Goal: Task Accomplishment & Management: Manage account settings

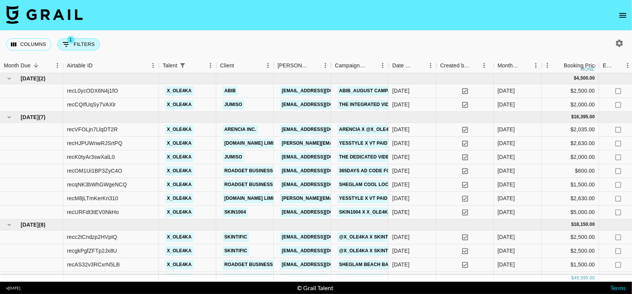
scroll to position [22, 0]
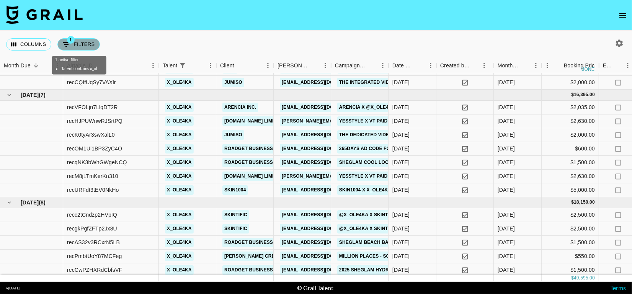
click at [81, 45] on button "1 Filters" at bounding box center [78, 44] width 43 height 12
select select "talentName"
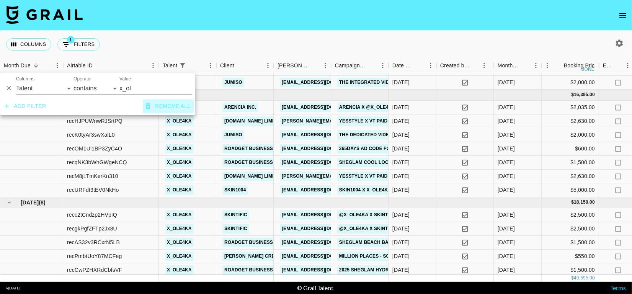
click at [150, 105] on icon "button" at bounding box center [148, 106] width 5 height 6
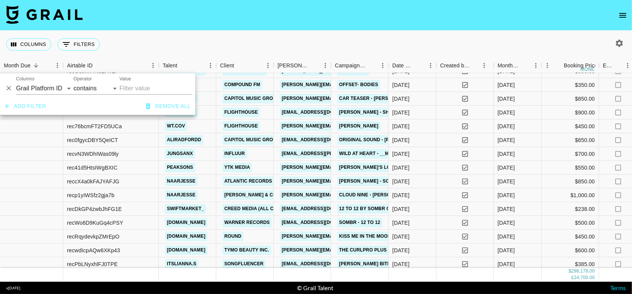
scroll to position [0, 0]
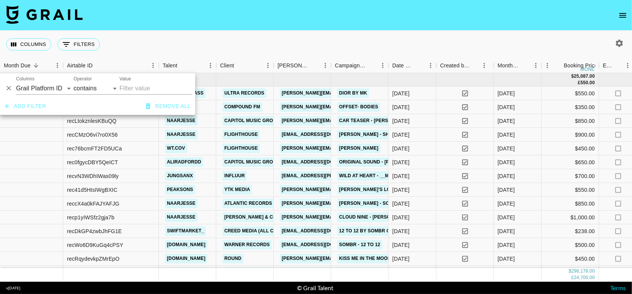
click at [271, 57] on div "Columns 0 Filters + Booking" at bounding box center [316, 45] width 632 height 28
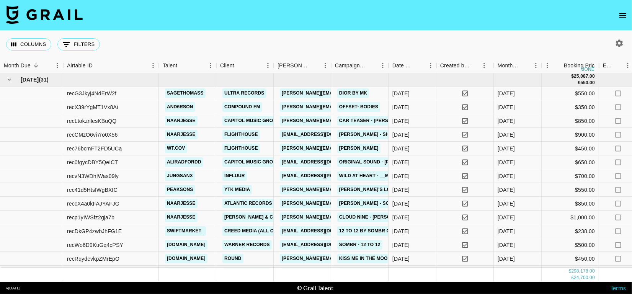
scroll to position [0, 733]
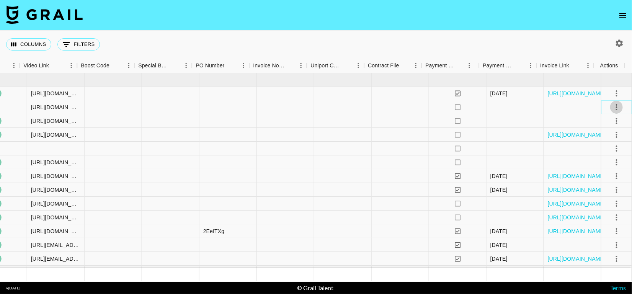
click at [612, 109] on icon "select merge strategy" at bounding box center [616, 107] width 9 height 9
click at [603, 142] on li "Decline" at bounding box center [608, 137] width 50 height 14
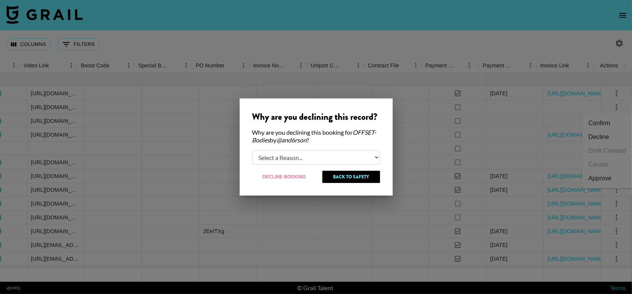
click at [352, 151] on select "Select a Reason... Relogging this deal due to a data issue The [PERSON_NAME] ca…" at bounding box center [316, 157] width 128 height 15
select select "relog"
click at [252, 150] on select "Select a Reason... Relogging this deal due to a data issue The [PERSON_NAME] ca…" at bounding box center [316, 157] width 128 height 15
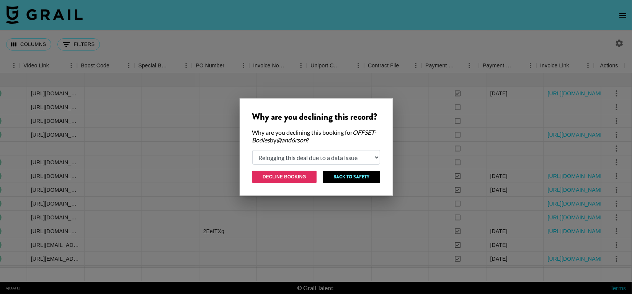
click at [298, 177] on button "Decline Booking" at bounding box center [284, 177] width 65 height 12
click at [298, 177] on div at bounding box center [285, 176] width 57 height 14
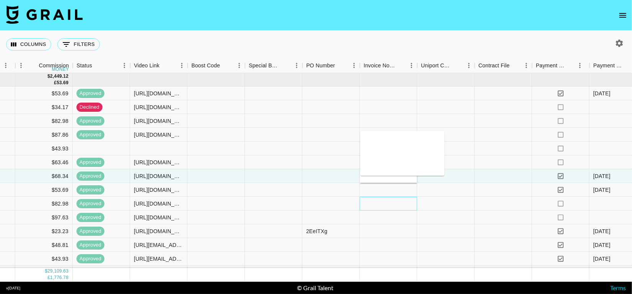
scroll to position [0, 0]
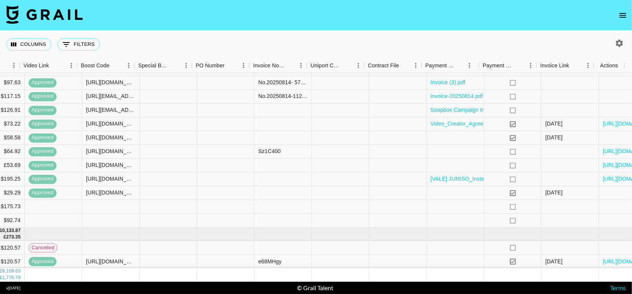
scroll to position [286, 733]
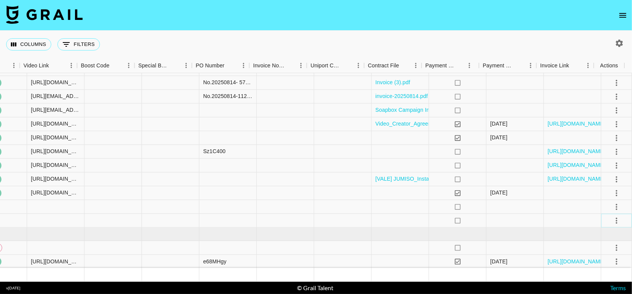
click at [612, 221] on icon "select merge strategy" at bounding box center [616, 220] width 9 height 9
click at [615, 150] on li "Confirm" at bounding box center [608, 149] width 50 height 14
click at [512, 214] on div at bounding box center [515, 221] width 57 height 14
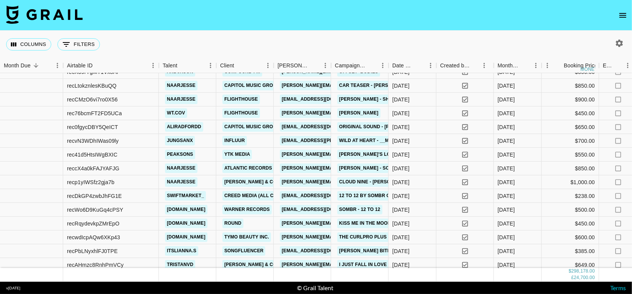
scroll to position [0, 0]
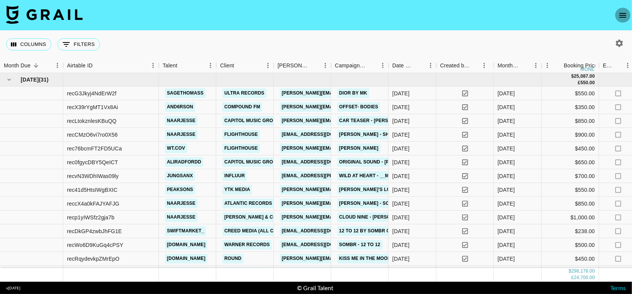
click at [626, 11] on icon "open drawer" at bounding box center [623, 15] width 9 height 9
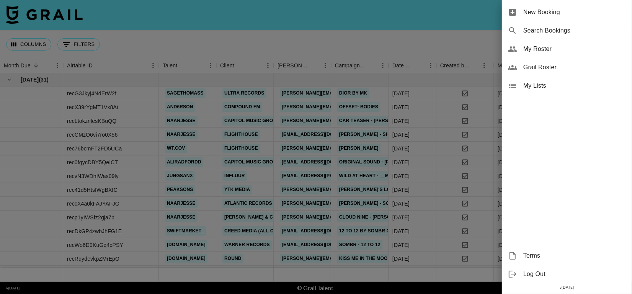
click at [437, 43] on div at bounding box center [316, 147] width 632 height 294
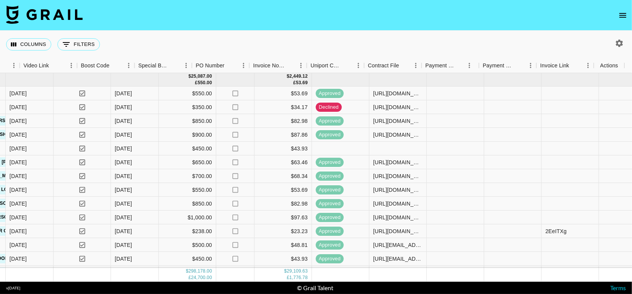
scroll to position [0, 733]
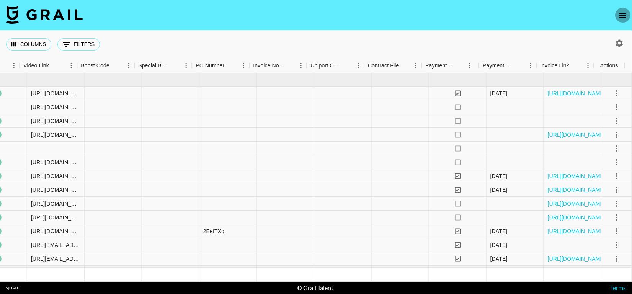
click at [618, 19] on button "open drawer" at bounding box center [622, 15] width 15 height 15
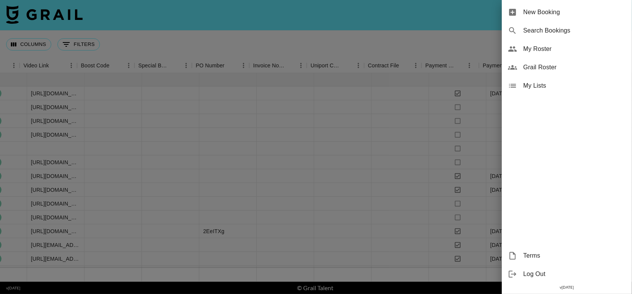
click at [577, 11] on span "New Booking" at bounding box center [575, 12] width 103 height 9
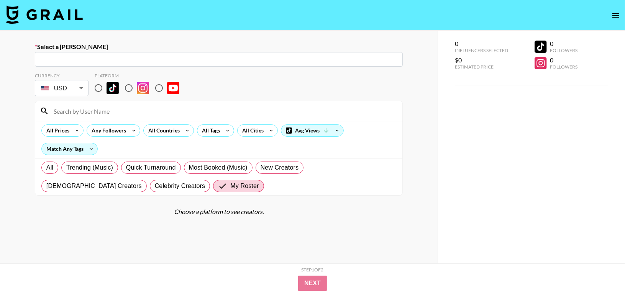
click at [138, 56] on input "text" at bounding box center [218, 59] width 358 height 9
paste input "[EMAIL_ADDRESS][DOMAIN_NAME]"
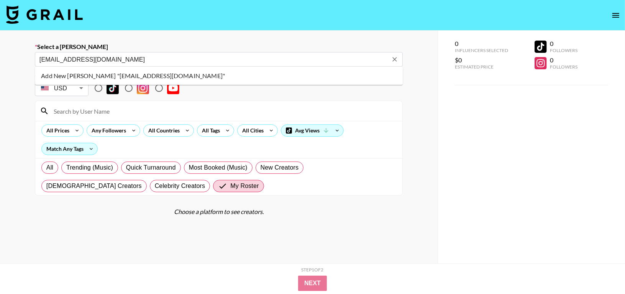
click at [151, 77] on li "Add New [PERSON_NAME] "[EMAIL_ADDRESS][DOMAIN_NAME]"" at bounding box center [219, 76] width 368 height 12
type input "Add New [PERSON_NAME] "[EMAIL_ADDRESS][DOMAIN_NAME]""
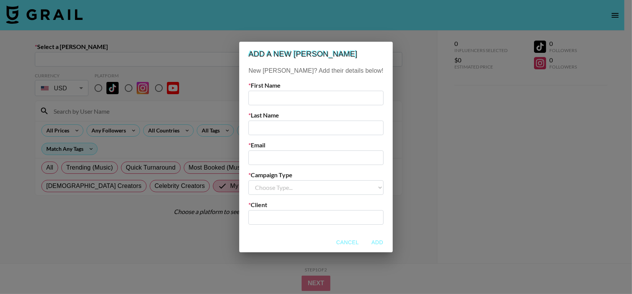
click at [193, 64] on div "Add a new [PERSON_NAME] New [PERSON_NAME]? Add their details below! First Name …" at bounding box center [316, 147] width 632 height 294
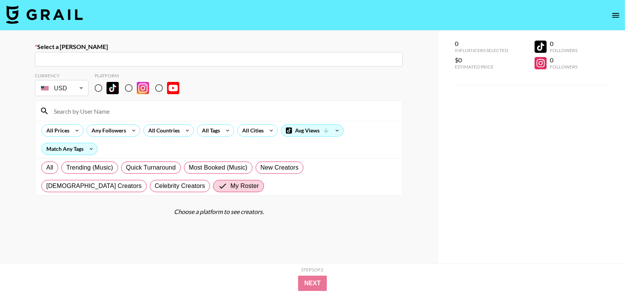
click at [92, 58] on input "text" at bounding box center [218, 59] width 358 height 9
paste input "[EMAIL_ADDRESS][DOMAIN_NAME]"
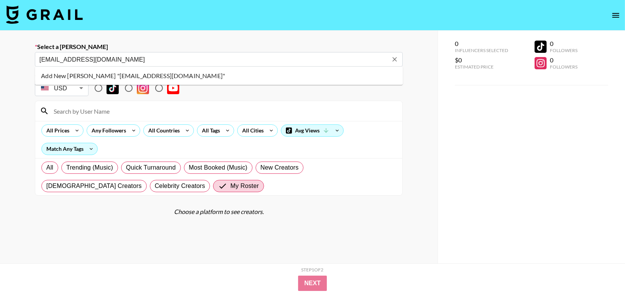
click at [136, 77] on li "Add New [PERSON_NAME] "[EMAIL_ADDRESS][DOMAIN_NAME]"" at bounding box center [219, 76] width 368 height 12
type input "Add New [PERSON_NAME] "[EMAIL_ADDRESS][DOMAIN_NAME]""
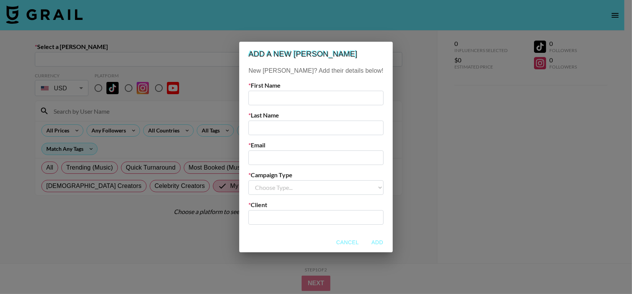
click at [239, 87] on div "Add a new [PERSON_NAME] New [PERSON_NAME]? Add their details below! First Name …" at bounding box center [316, 147] width 632 height 294
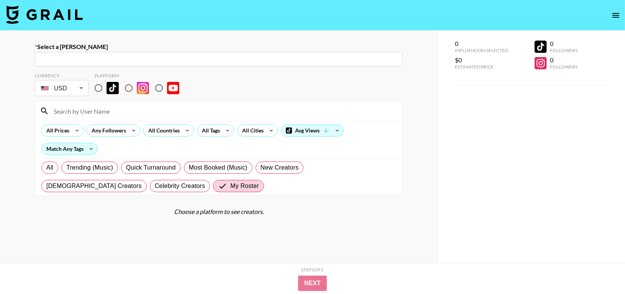
click at [54, 12] on img at bounding box center [44, 14] width 77 height 18
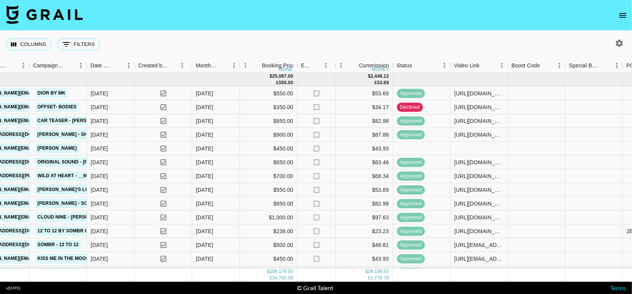
scroll to position [0, 733]
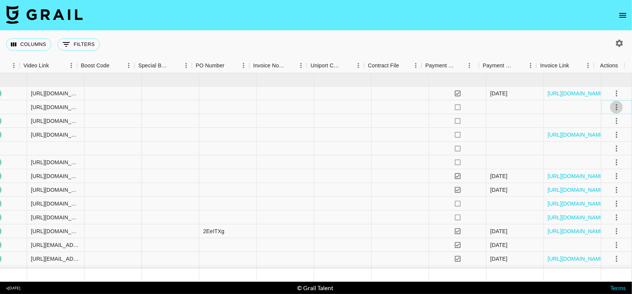
click at [613, 107] on icon "select merge strategy" at bounding box center [616, 107] width 9 height 9
click at [597, 122] on ul "Confirm Decline Draft Created Cancel Approve" at bounding box center [608, 150] width 50 height 75
